Goal: Task Accomplishment & Management: Use online tool/utility

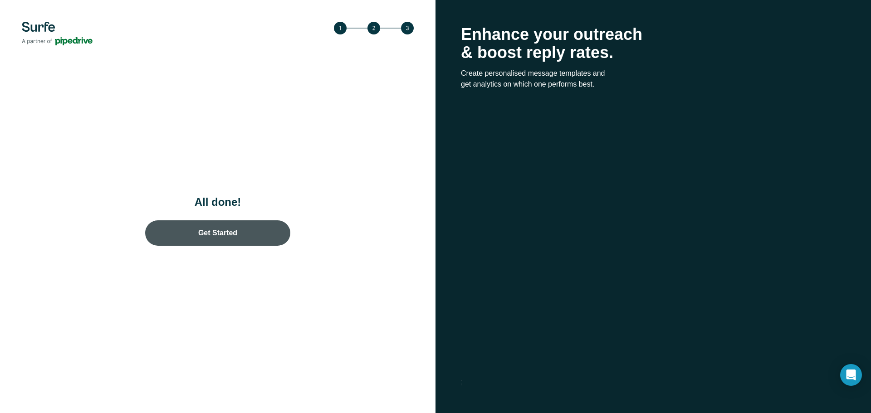
click at [229, 231] on link "Get Started" at bounding box center [217, 232] width 145 height 25
